Goal: Find specific page/section: Find specific page/section

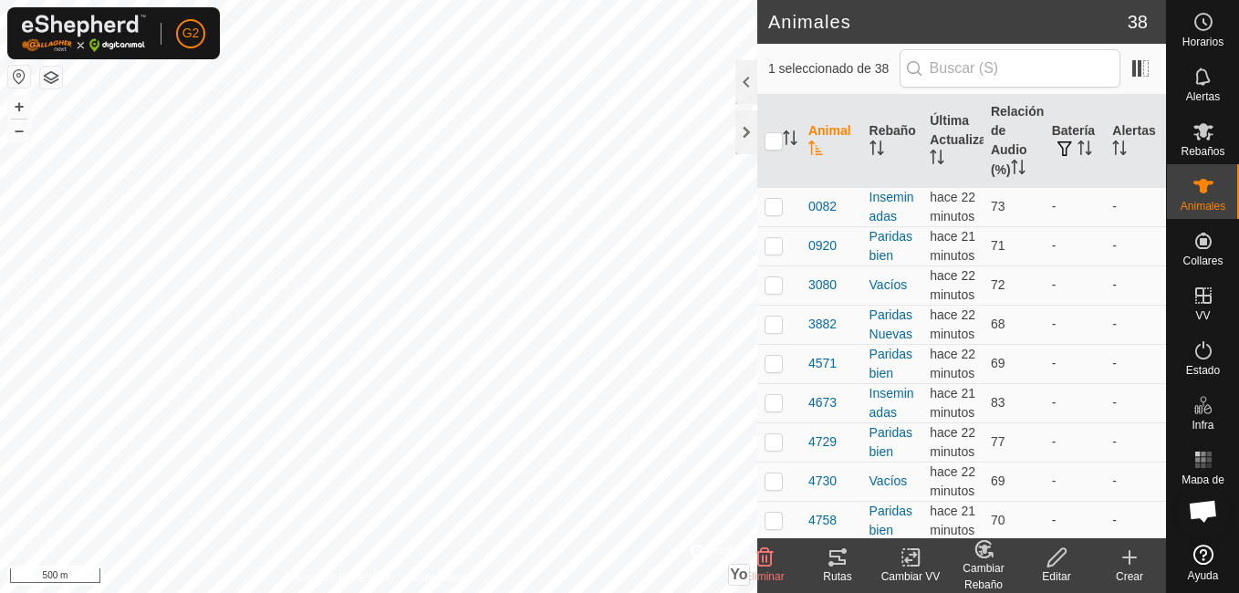
click at [838, 566] on icon at bounding box center [837, 557] width 22 height 22
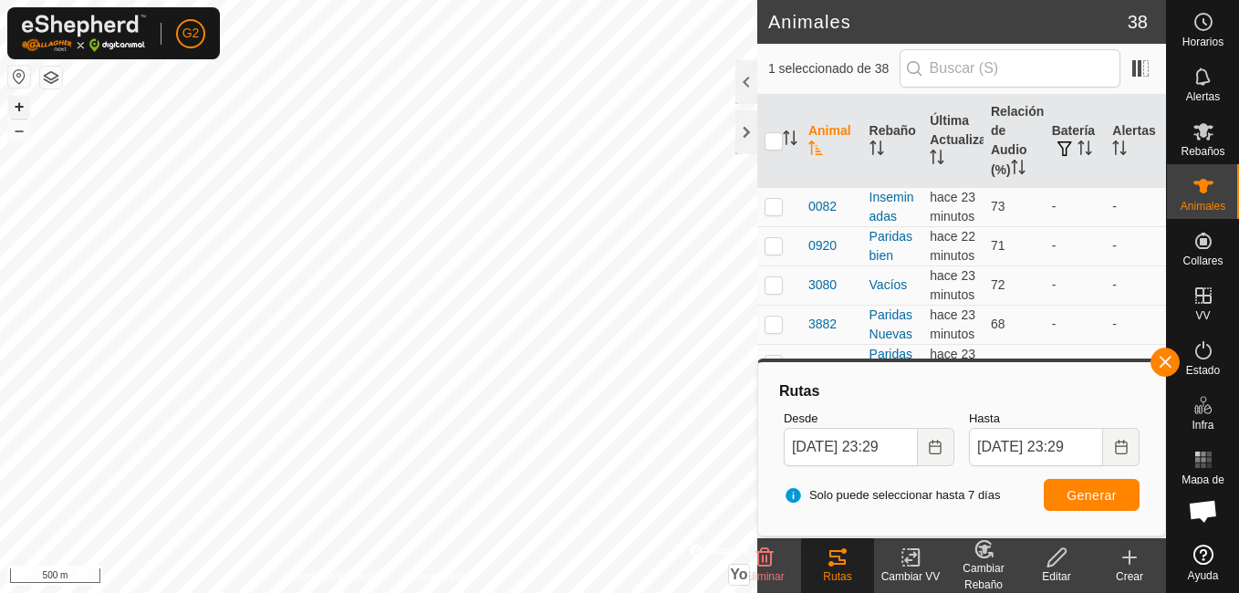
click at [25, 101] on button "+" at bounding box center [19, 107] width 22 height 22
click at [17, 107] on button "+" at bounding box center [19, 107] width 22 height 22
click at [26, 107] on button "+" at bounding box center [19, 107] width 22 height 22
click at [21, 111] on button "+" at bounding box center [19, 107] width 22 height 22
click at [27, 134] on button "–" at bounding box center [19, 130] width 22 height 22
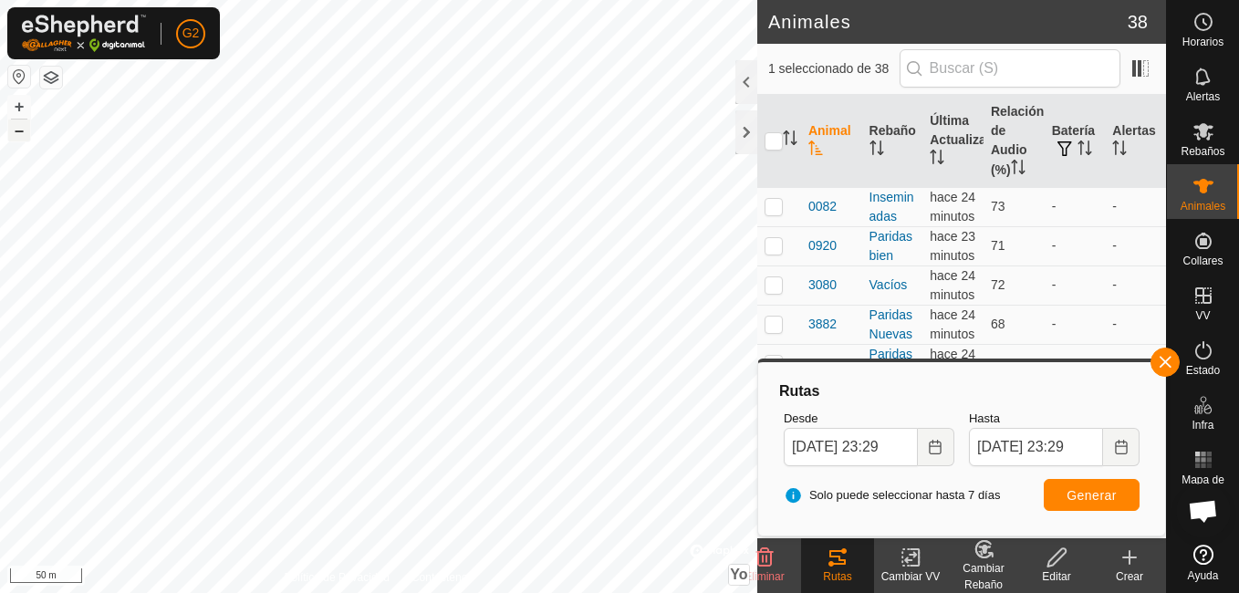
click at [27, 134] on button "–" at bounding box center [19, 130] width 22 height 22
checkbox input "false"
checkbox input "true"
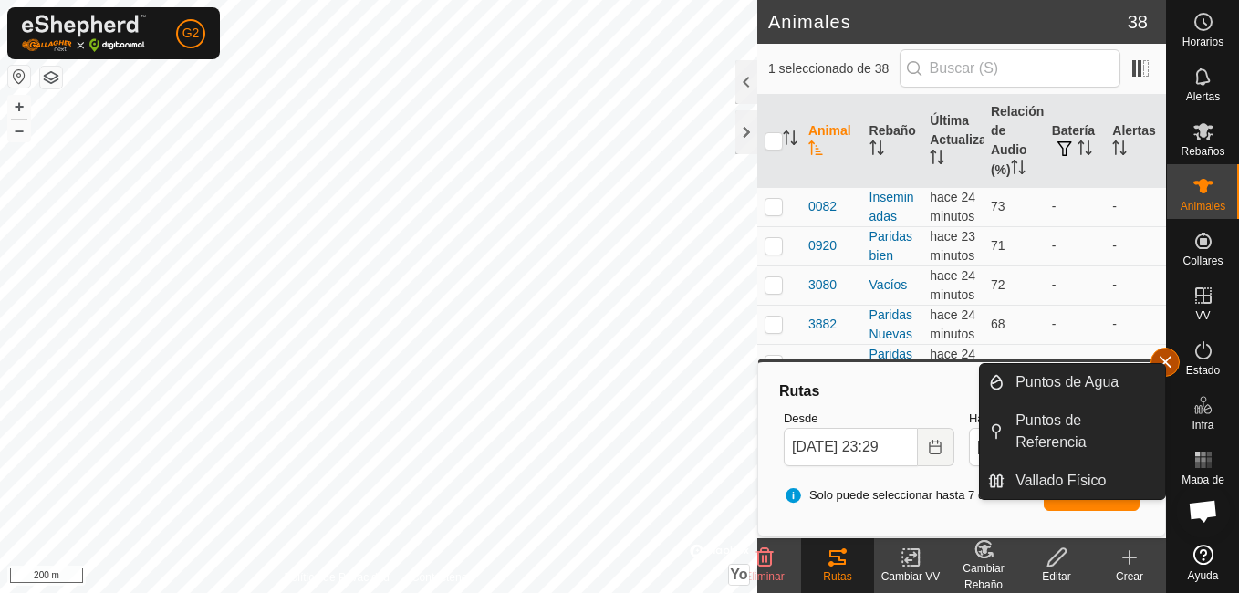
click at [1177, 362] on button "button" at bounding box center [1164, 362] width 29 height 29
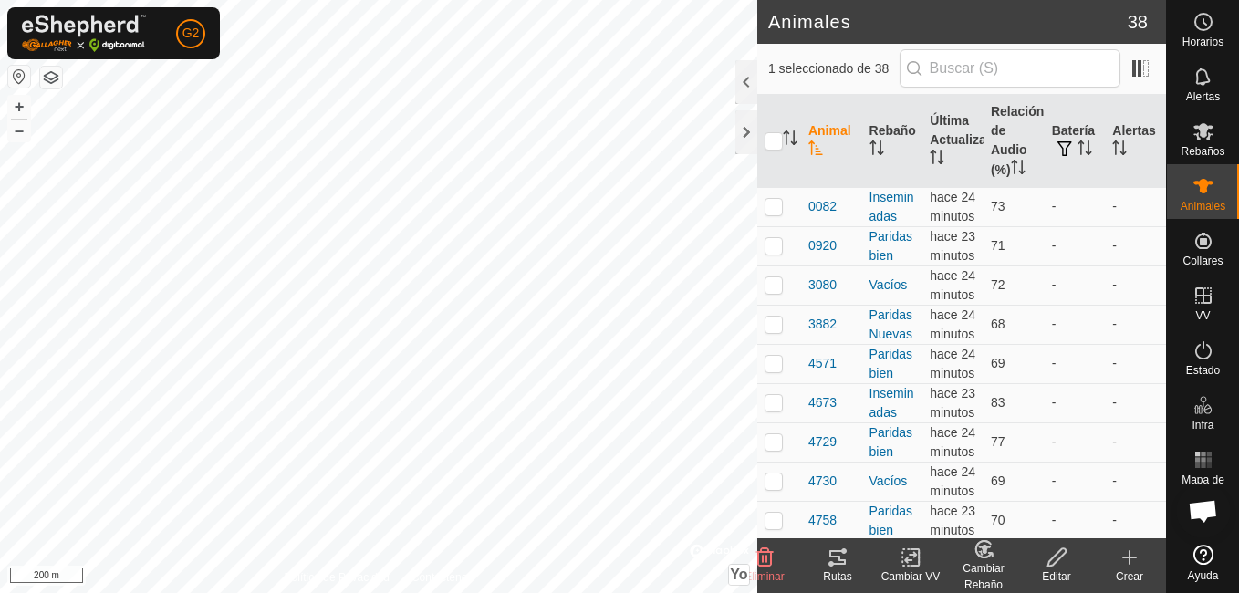
click at [838, 568] on div "Rutas" at bounding box center [837, 576] width 73 height 16
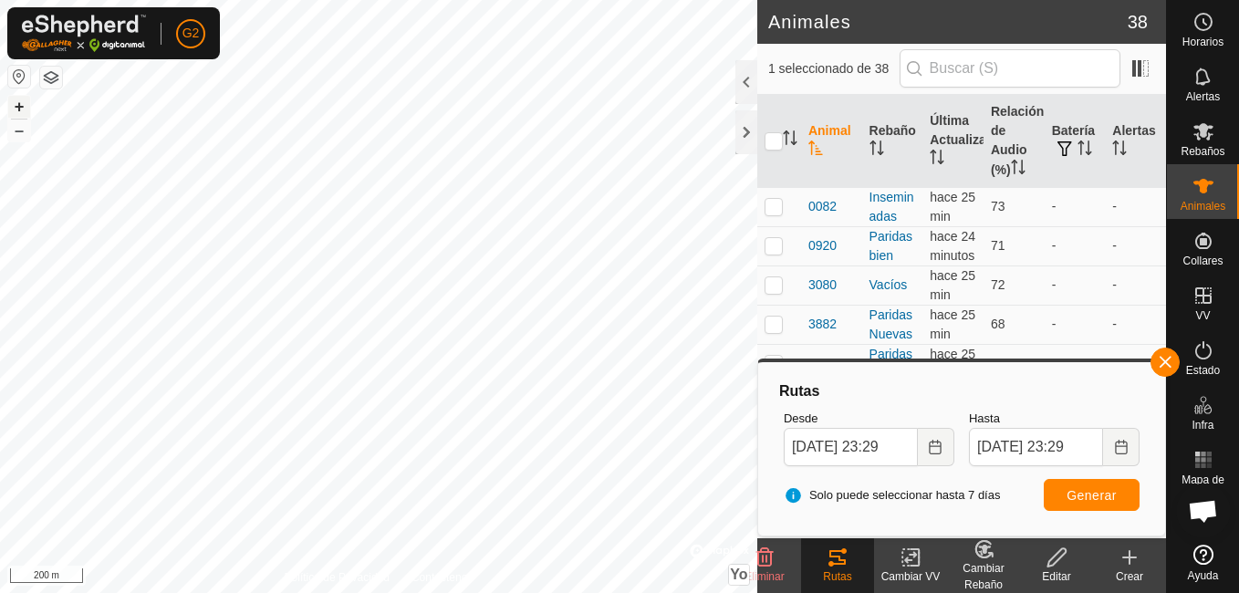
click at [21, 111] on button "+" at bounding box center [19, 107] width 22 height 22
checkbox input "true"
checkbox input "false"
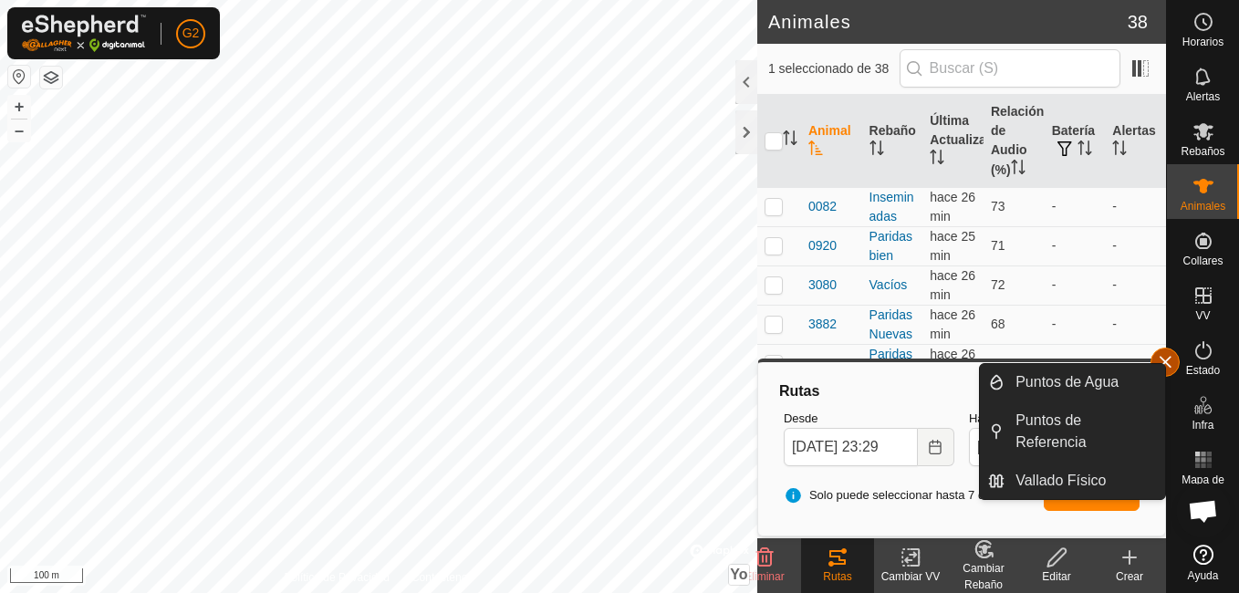
click at [1169, 354] on button "button" at bounding box center [1164, 362] width 29 height 29
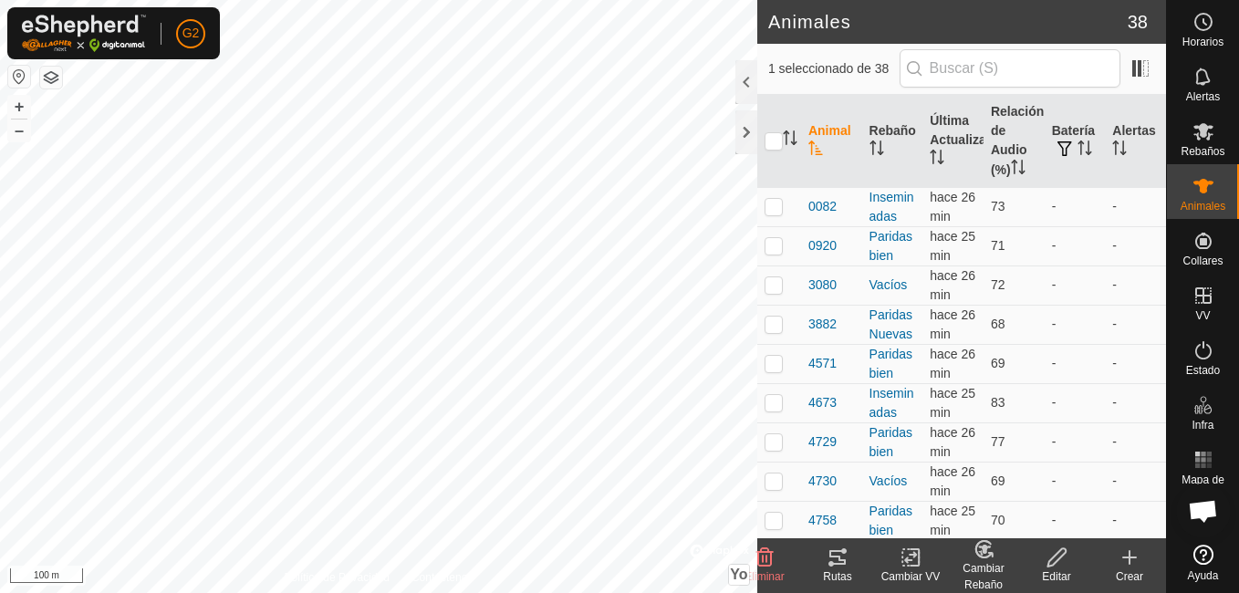
click at [836, 550] on icon at bounding box center [837, 557] width 16 height 15
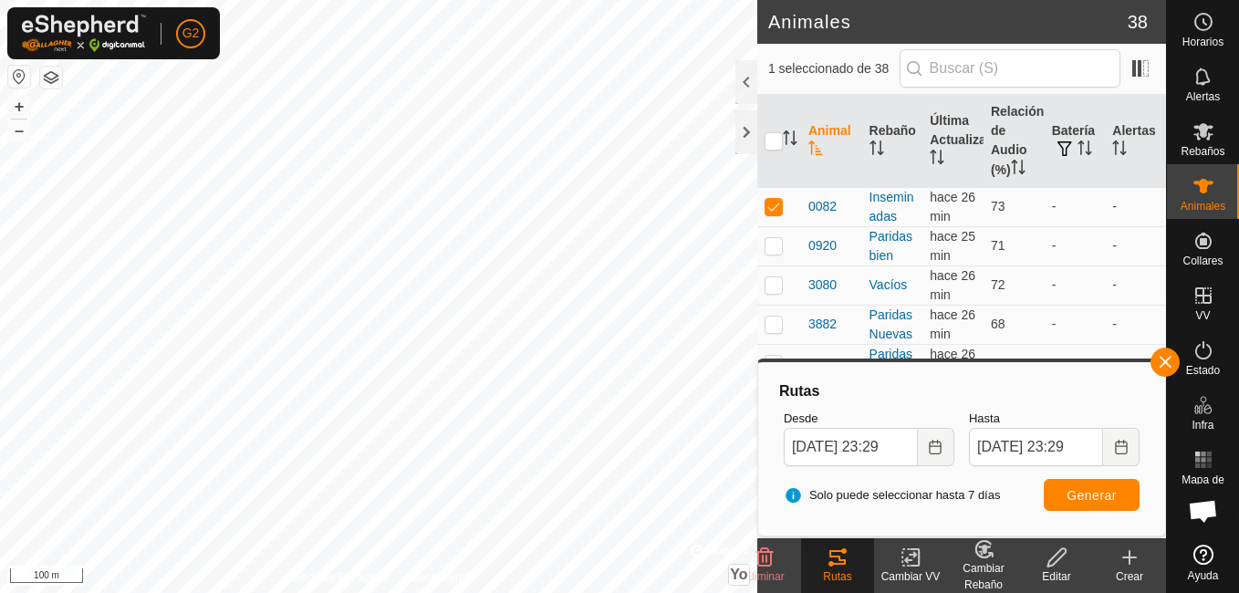
checkbox input "true"
checkbox input "false"
click at [1159, 353] on button "button" at bounding box center [1164, 362] width 29 height 29
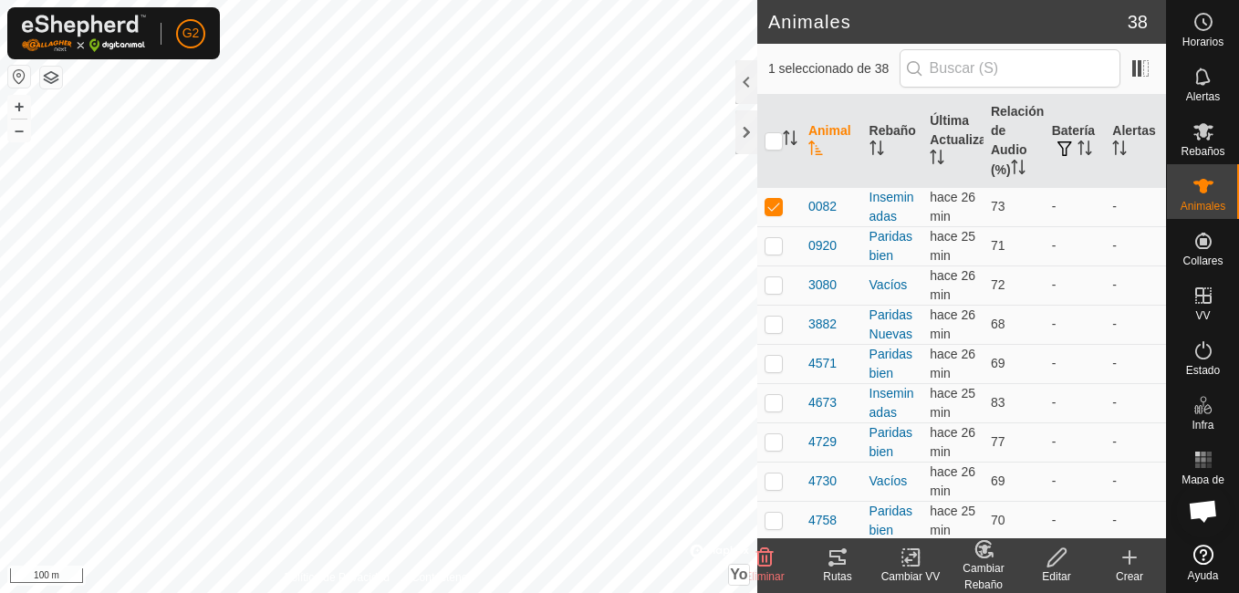
click at [822, 557] on tracks-svg-icon at bounding box center [837, 557] width 73 height 22
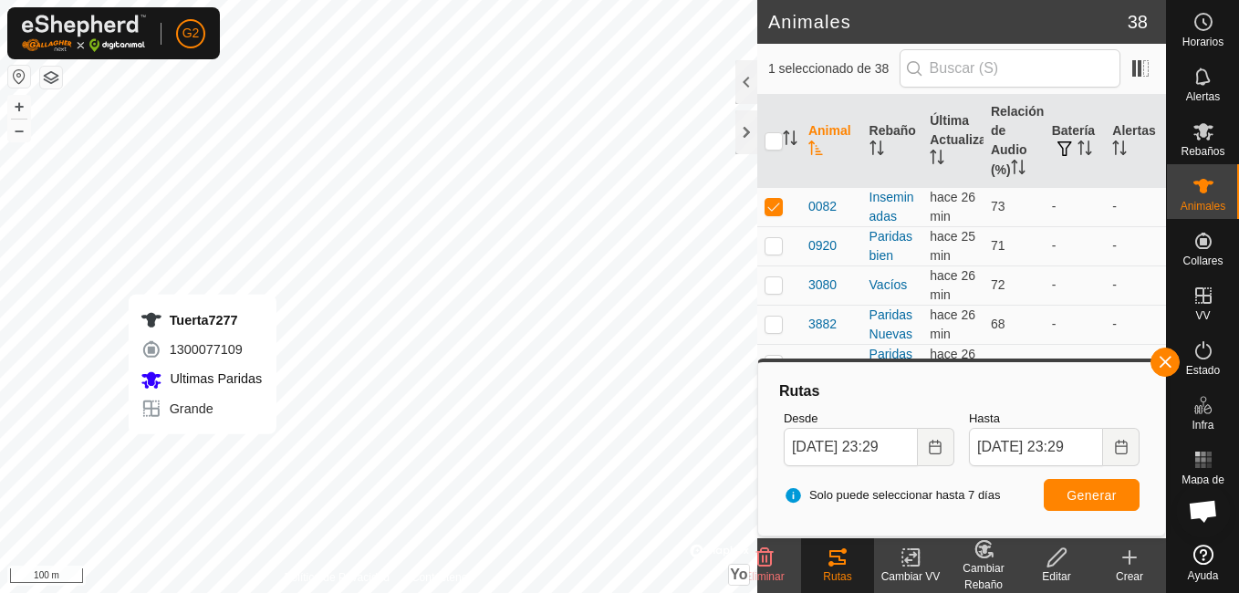
checkbox input "false"
checkbox input "true"
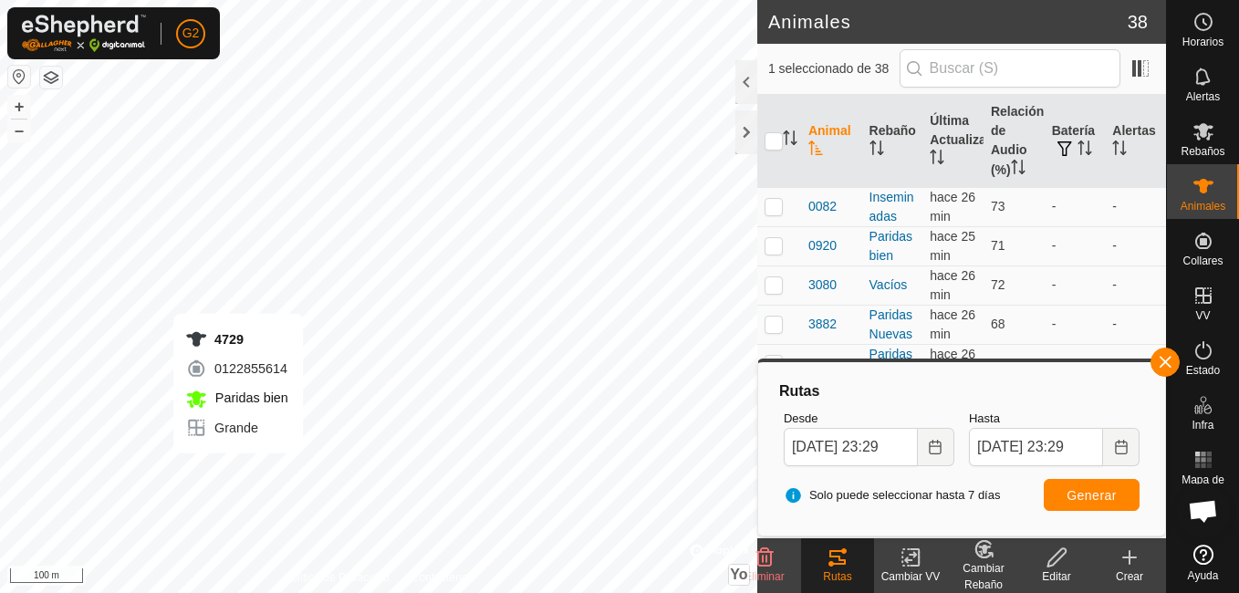
checkbox input "true"
checkbox input "false"
click at [1164, 362] on button "button" at bounding box center [1164, 362] width 29 height 29
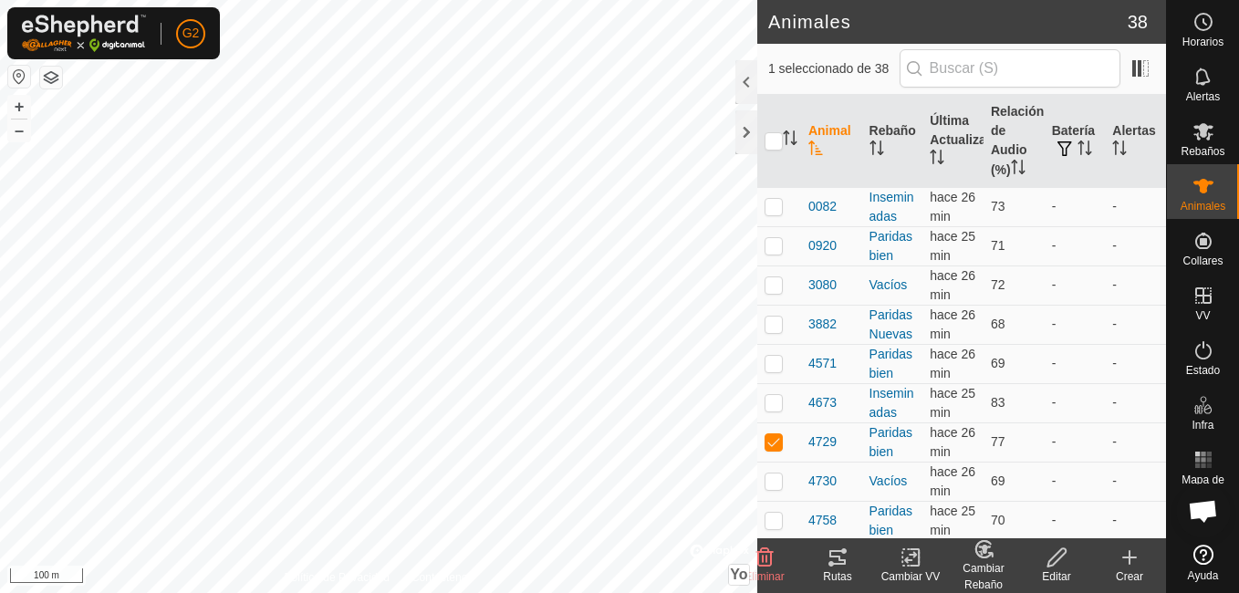
click at [845, 556] on icon at bounding box center [837, 557] width 22 height 22
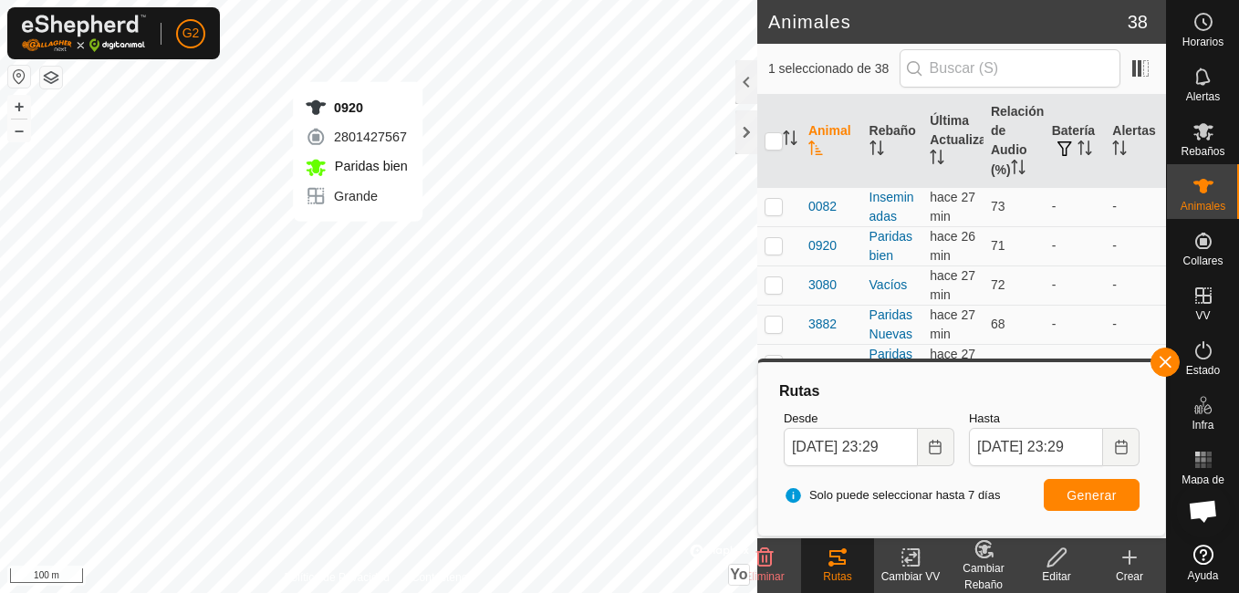
checkbox input "true"
checkbox input "false"
click at [1167, 350] on button "button" at bounding box center [1164, 362] width 29 height 29
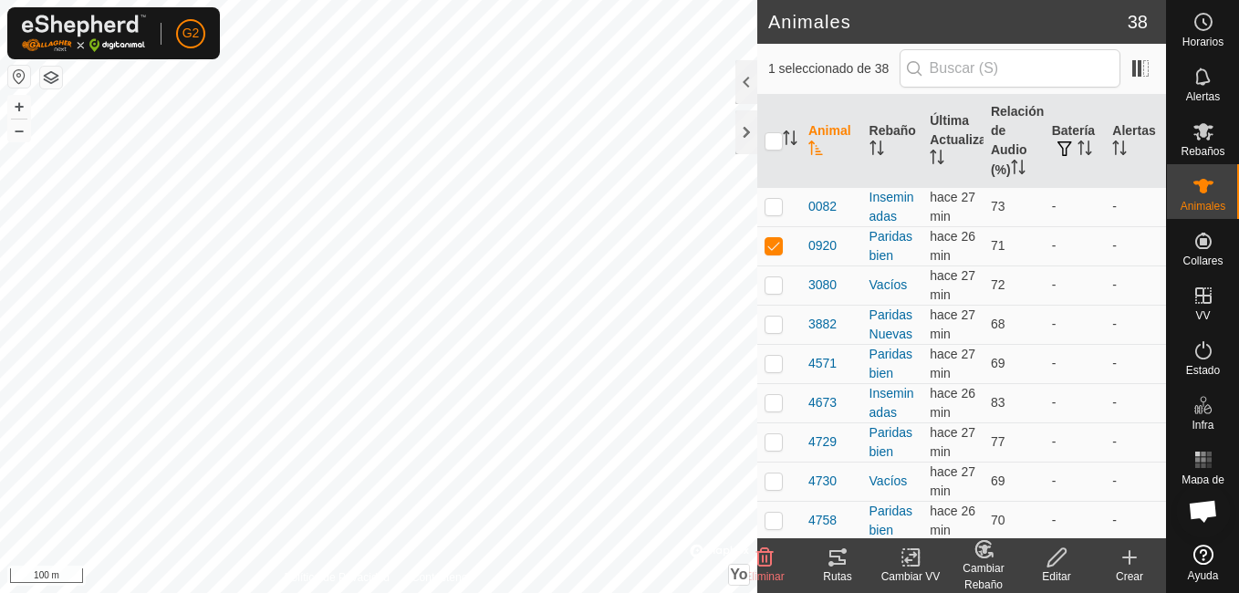
click at [840, 558] on icon at bounding box center [837, 557] width 16 height 15
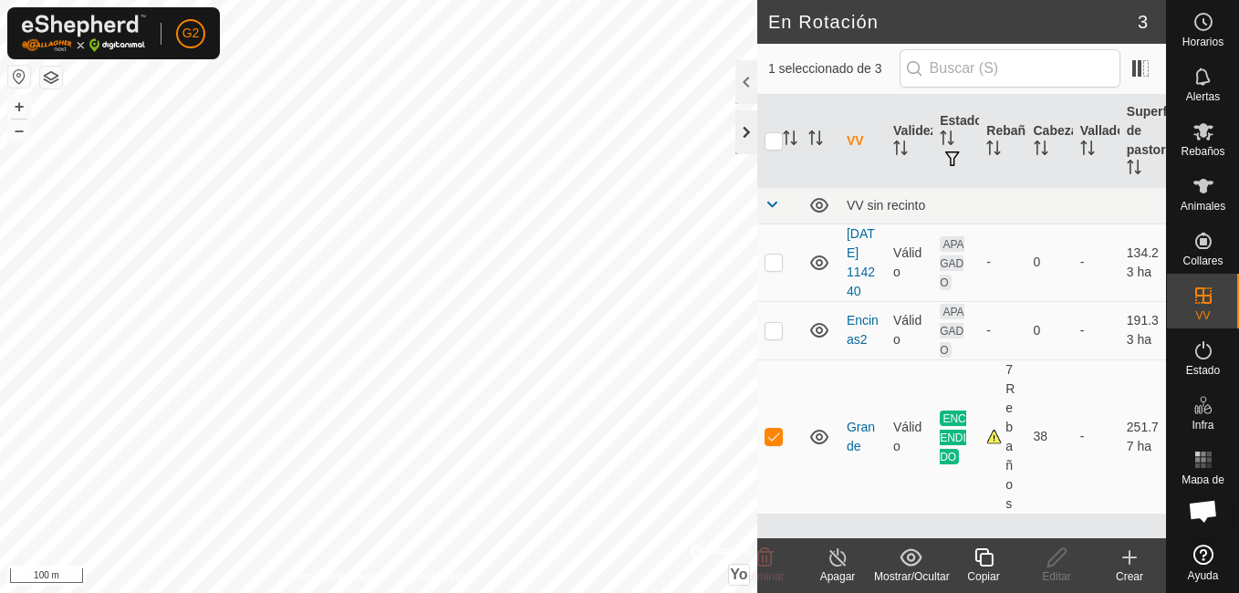
click at [744, 143] on div at bounding box center [746, 132] width 22 height 44
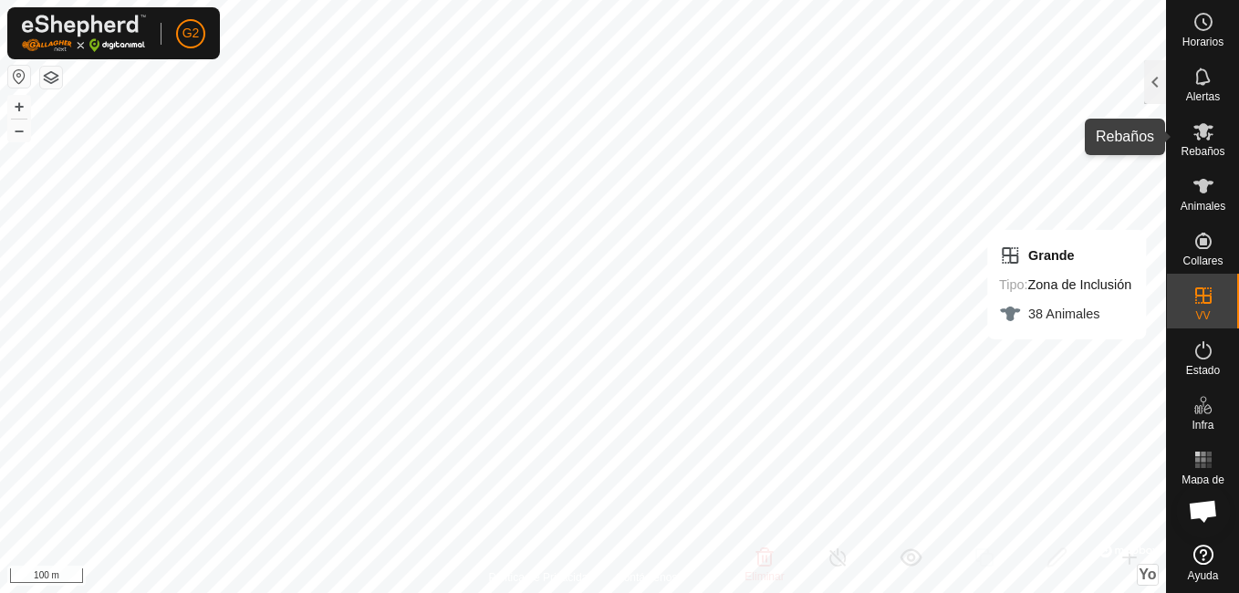
click at [1208, 140] on icon at bounding box center [1203, 131] width 20 height 17
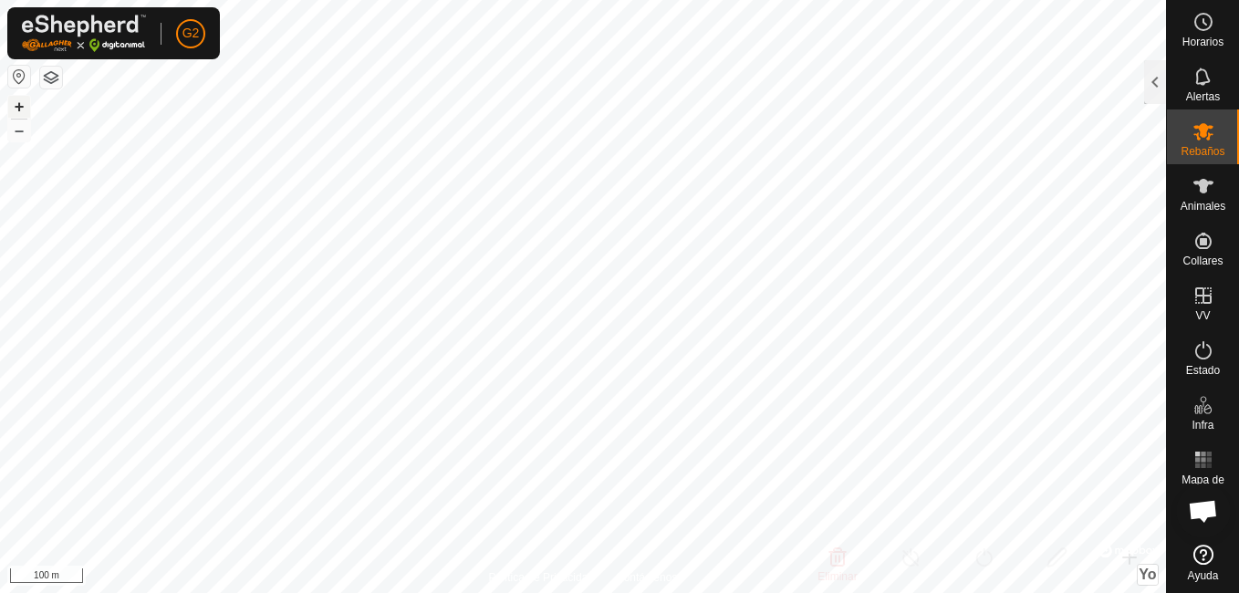
click at [11, 112] on button "+" at bounding box center [19, 107] width 22 height 22
